Goal: Use online tool/utility: Utilize a website feature to perform a specific function

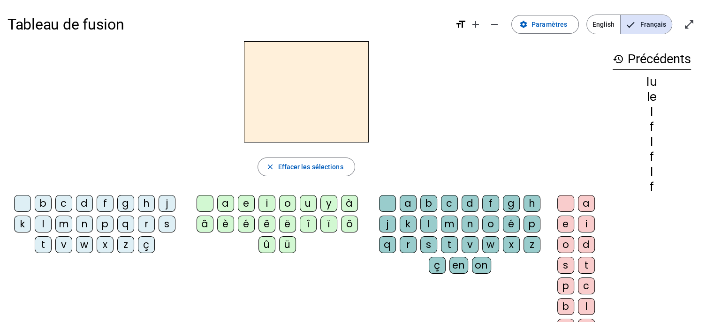
click at [44, 202] on div "b" at bounding box center [43, 203] width 17 height 17
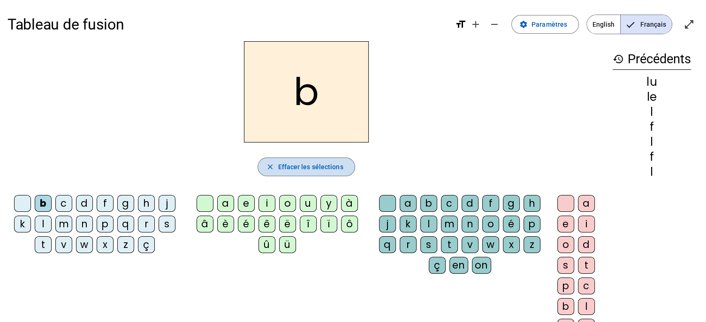
click at [302, 165] on span "Effacer les sélections" at bounding box center [310, 166] width 65 height 11
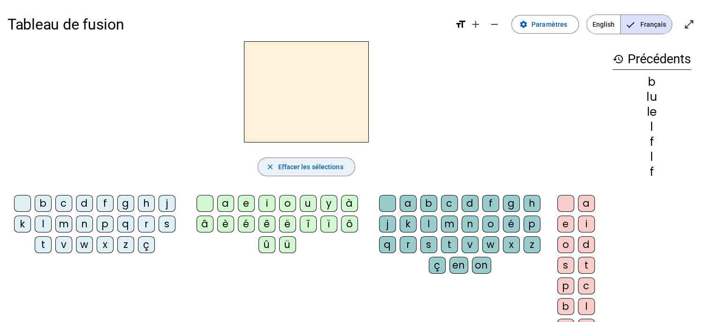
click at [302, 165] on span "Effacer les sélections" at bounding box center [310, 166] width 65 height 11
click at [616, 61] on mat-icon "history" at bounding box center [618, 59] width 11 height 11
click at [619, 60] on mat-icon "history" at bounding box center [618, 59] width 11 height 11
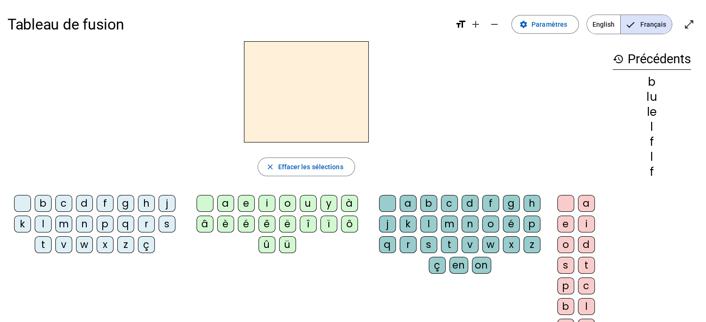
click at [51, 212] on letter-bubble "b" at bounding box center [45, 205] width 21 height 21
click at [39, 202] on div "b" at bounding box center [43, 203] width 17 height 17
click at [40, 227] on div "l" at bounding box center [43, 224] width 17 height 17
click at [246, 203] on div "e" at bounding box center [246, 203] width 17 height 17
click at [309, 203] on div "u" at bounding box center [308, 203] width 17 height 17
